Goal: Transaction & Acquisition: Purchase product/service

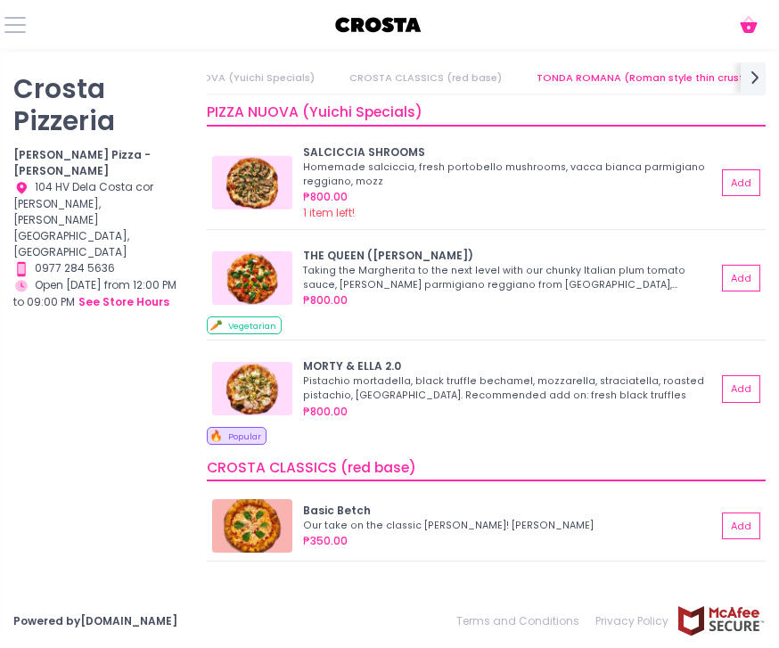
scroll to position [-1, 0]
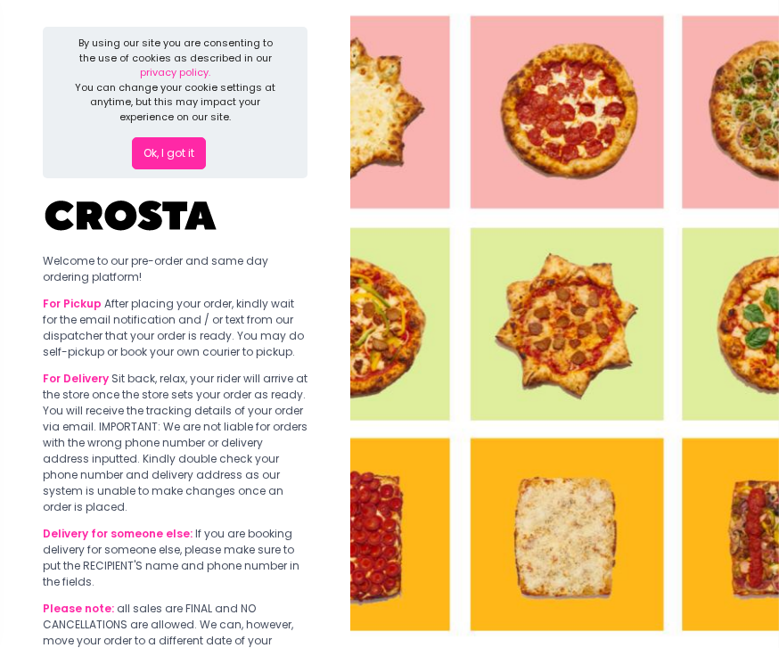
click at [195, 150] on button "Ok, I got it" at bounding box center [169, 153] width 74 height 32
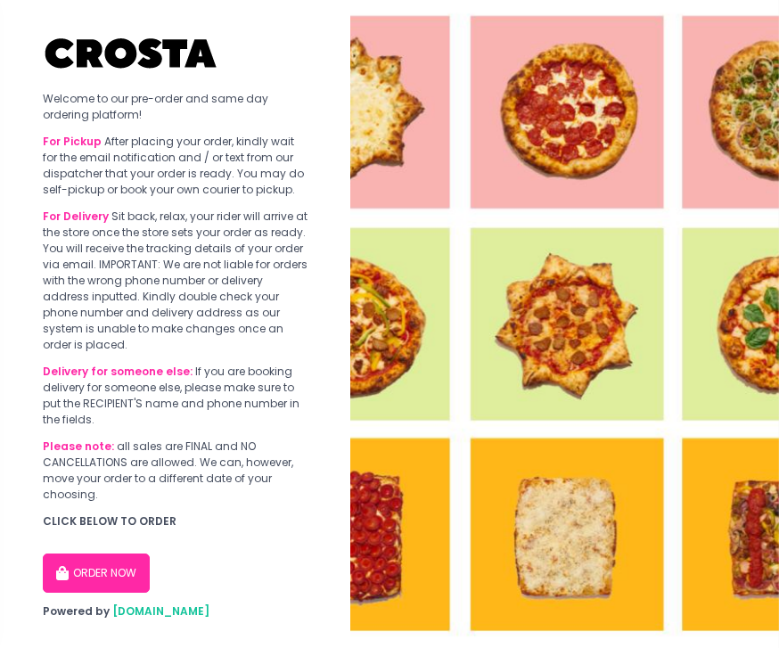
click at [102, 573] on button "ORDER NOW" at bounding box center [96, 572] width 107 height 39
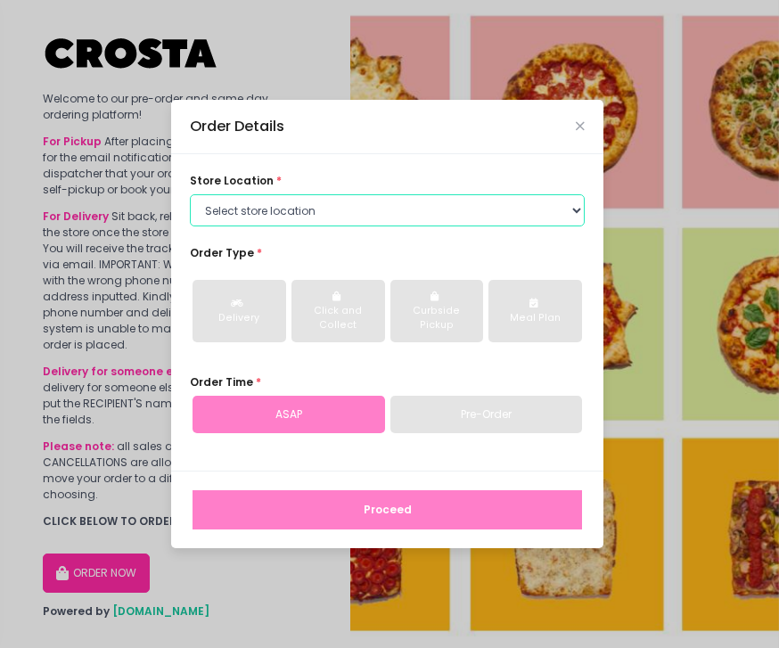
click at [501, 226] on select "Select store location [PERSON_NAME] Pizza - [PERSON_NAME] Pizza - [GEOGRAPHIC_D…" at bounding box center [387, 210] width 395 height 32
select select "65090bae48156caed44a5eb4"
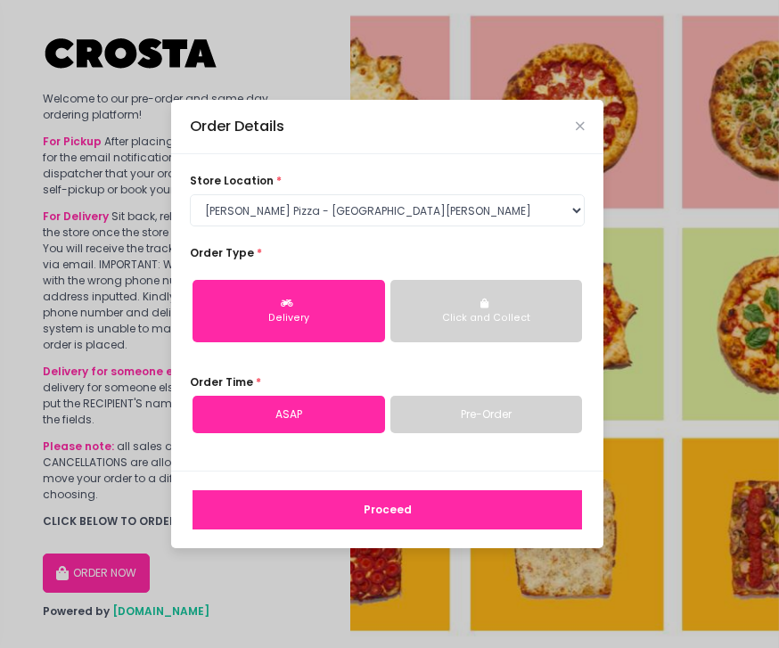
click at [344, 325] on div "Delivery" at bounding box center [288, 318] width 169 height 14
click at [455, 529] on button "Proceed" at bounding box center [386, 509] width 389 height 39
